Goal: Task Accomplishment & Management: Manage account settings

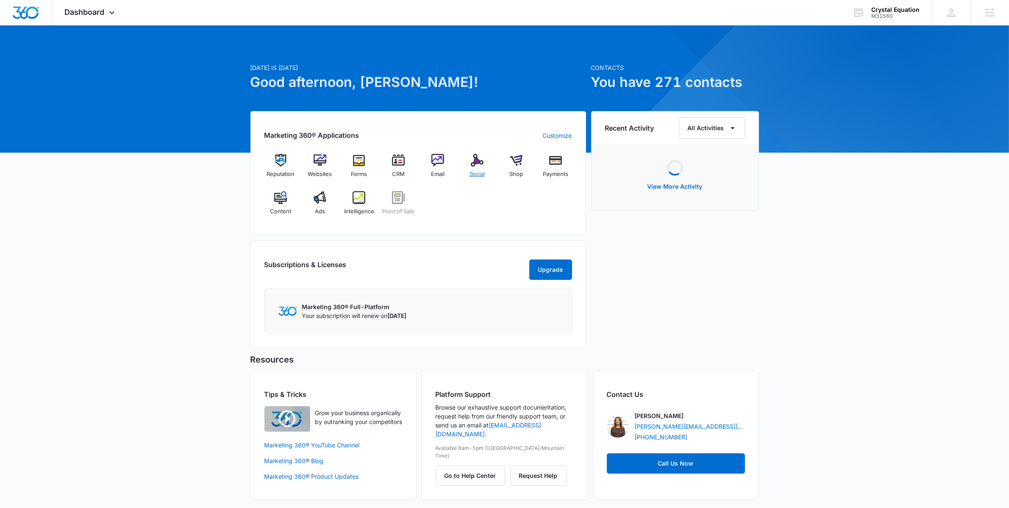
click at [468, 167] on div "Social" at bounding box center [477, 169] width 33 height 31
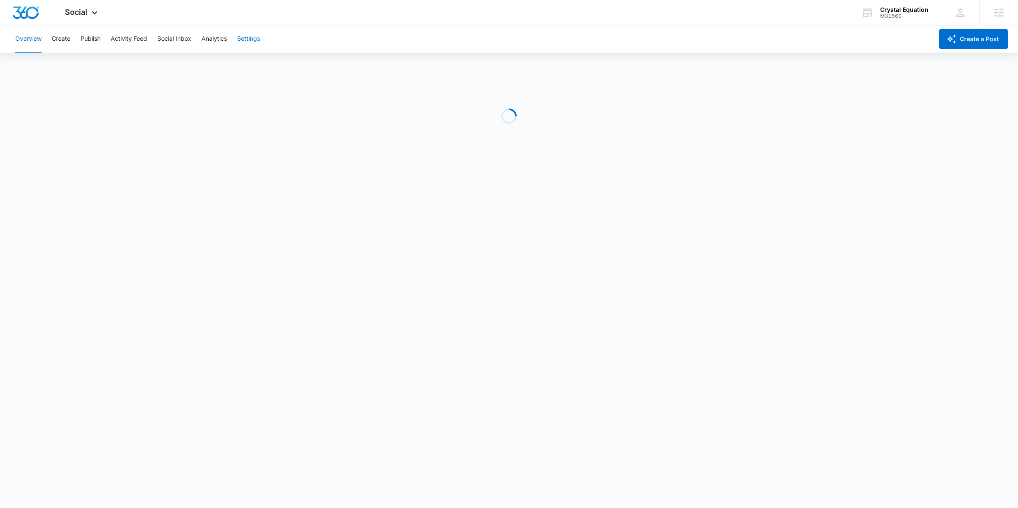
click at [259, 38] on button "Settings" at bounding box center [248, 38] width 23 height 27
click at [54, 36] on button "Create" at bounding box center [61, 38] width 19 height 27
click at [97, 67] on button "Approvals" at bounding box center [83, 65] width 28 height 24
click at [42, 71] on button "Content Library" at bounding box center [36, 65] width 43 height 24
click at [256, 36] on button "Settings" at bounding box center [248, 38] width 23 height 27
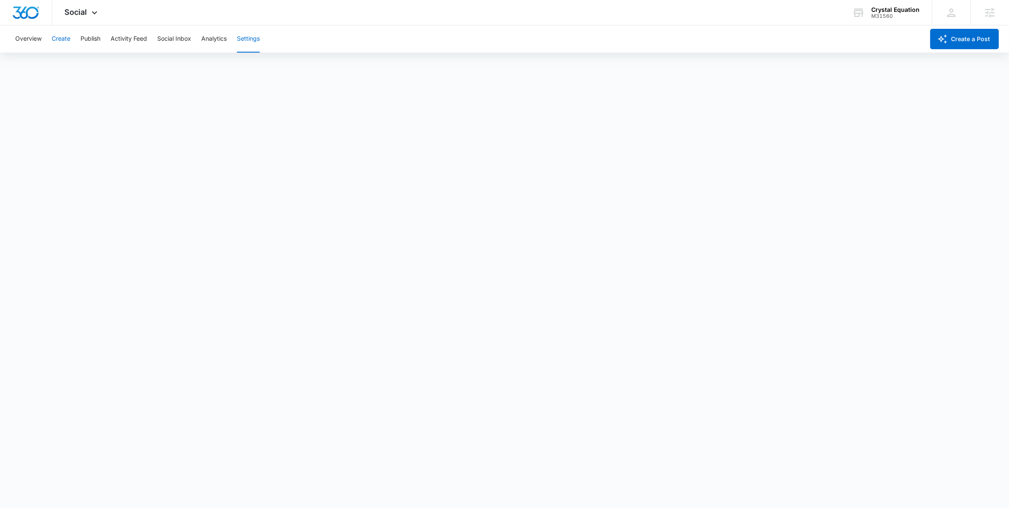
click at [62, 45] on button "Create" at bounding box center [61, 38] width 19 height 27
click at [81, 38] on button "Publish" at bounding box center [91, 38] width 20 height 27
click at [70, 59] on button "Schedules" at bounding box center [64, 65] width 29 height 24
click at [64, 41] on button "Create" at bounding box center [61, 38] width 19 height 27
click at [96, 64] on button "Approvals" at bounding box center [83, 65] width 28 height 24
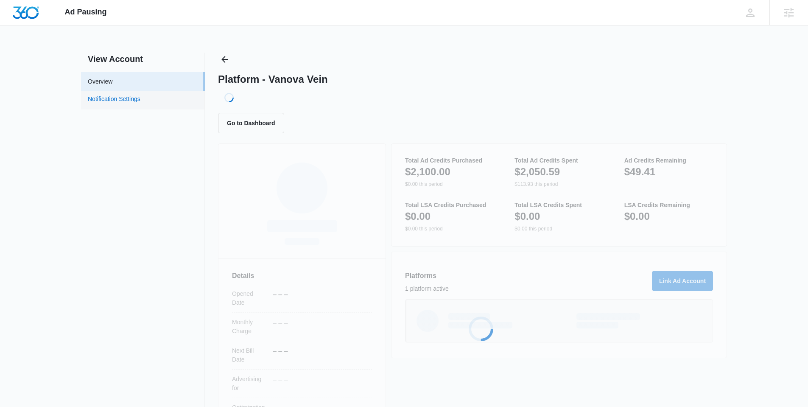
click at [99, 98] on link "Notification Settings" at bounding box center [114, 100] width 53 height 11
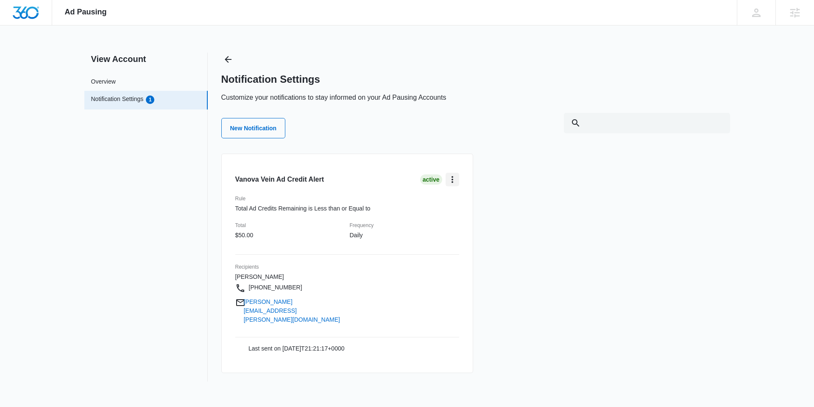
click at [454, 180] on icon "card.dropdown.label" at bounding box center [452, 179] width 10 height 10
click at [465, 205] on div "Edit" at bounding box center [468, 203] width 25 height 6
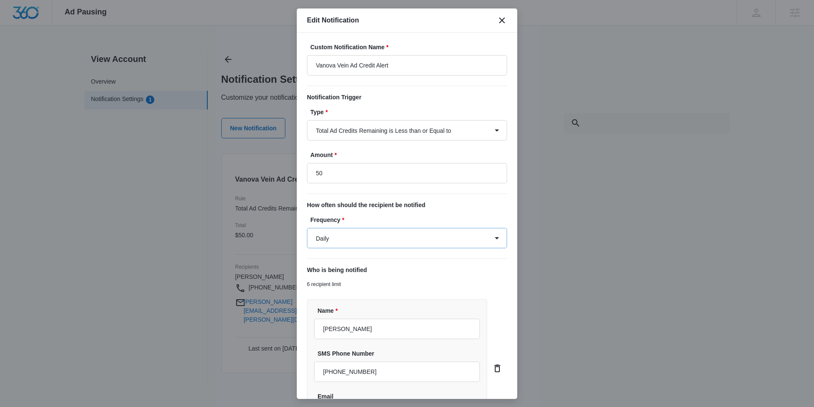
type input "$50.00"
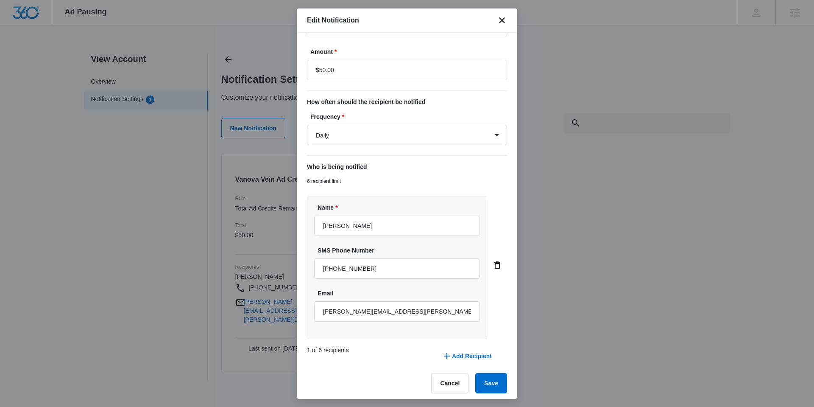
scroll to position [108, 0]
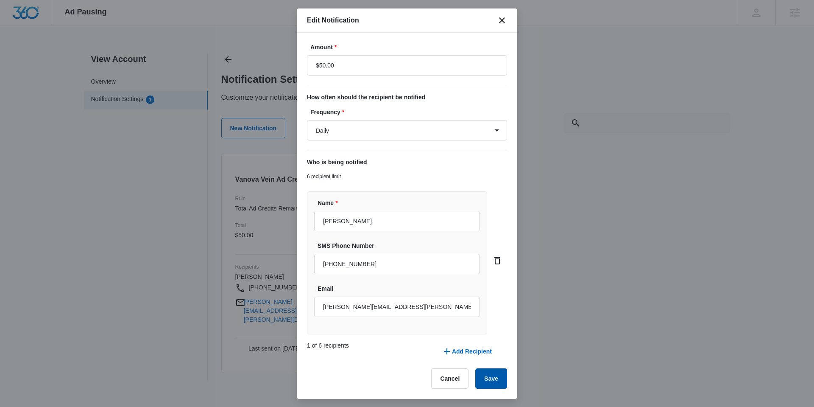
click at [481, 379] on button "Save" at bounding box center [491, 378] width 32 height 20
